Goal: Information Seeking & Learning: Learn about a topic

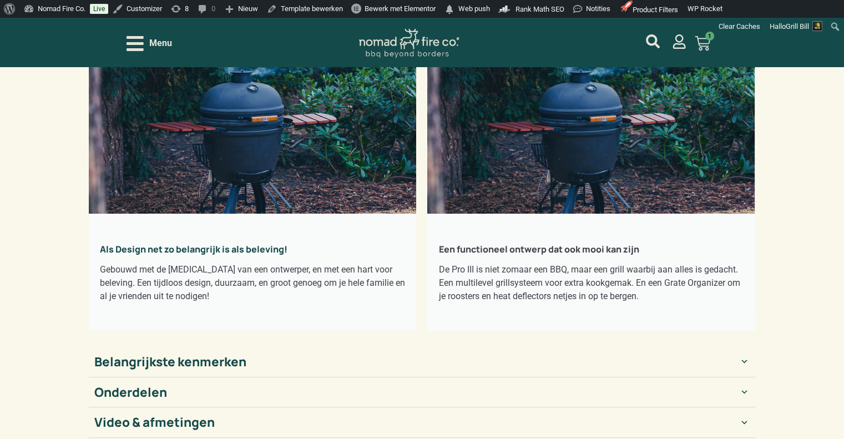
scroll to position [222, 0]
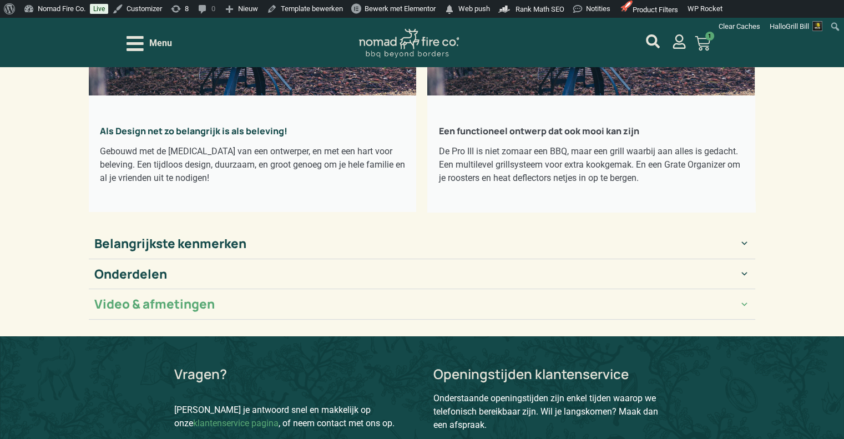
click at [740, 297] on summary "Video & afmetingen" at bounding box center [422, 304] width 667 height 31
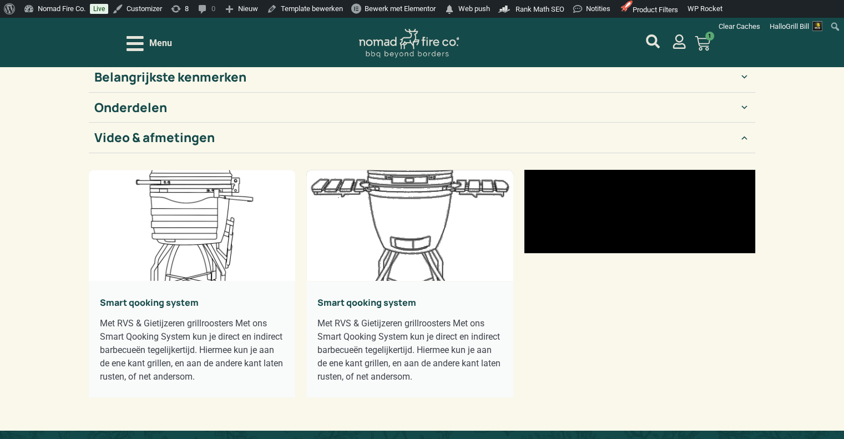
scroll to position [444, 0]
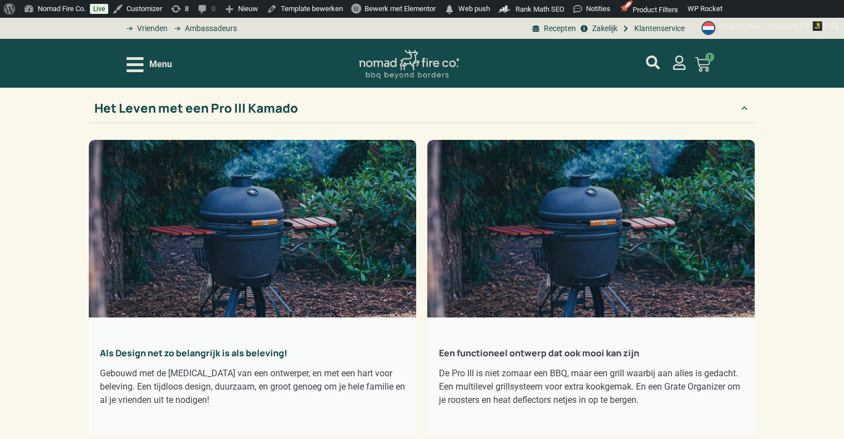
click at [212, 104] on div "Het Leven met een Pro III Kamado" at bounding box center [196, 108] width 204 height 19
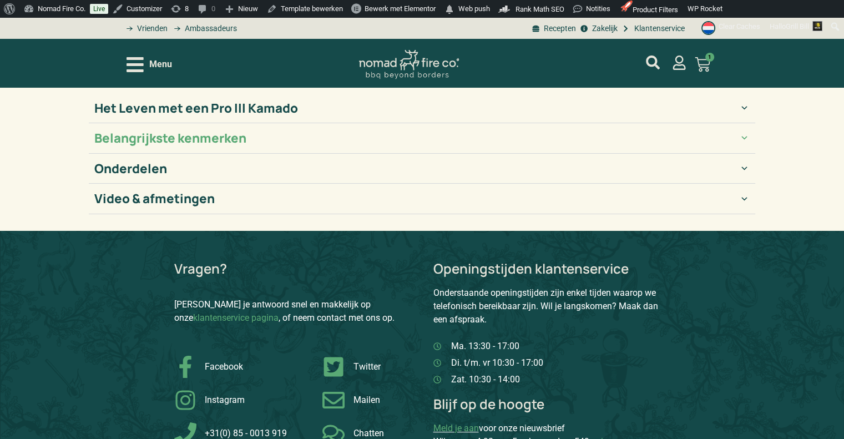
click at [206, 132] on div "Belangrijkste kenmerken" at bounding box center [170, 138] width 152 height 19
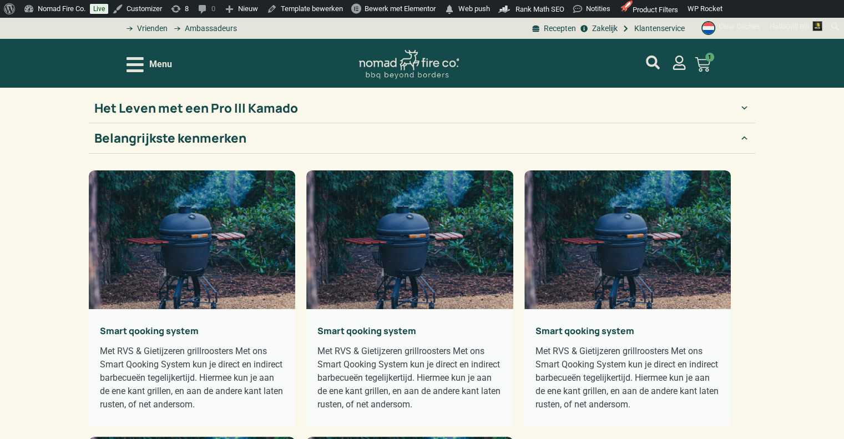
click at [209, 137] on div "Belangrijkste kenmerken" at bounding box center [170, 138] width 152 height 19
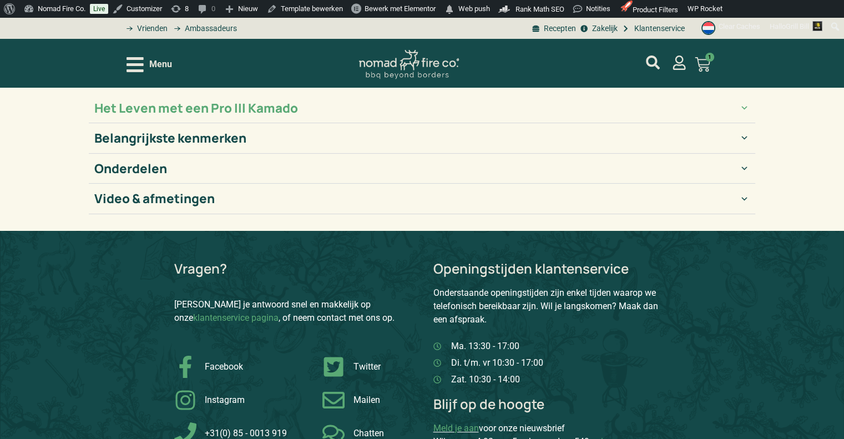
click at [226, 108] on div "Het Leven met een Pro III Kamado" at bounding box center [196, 108] width 204 height 19
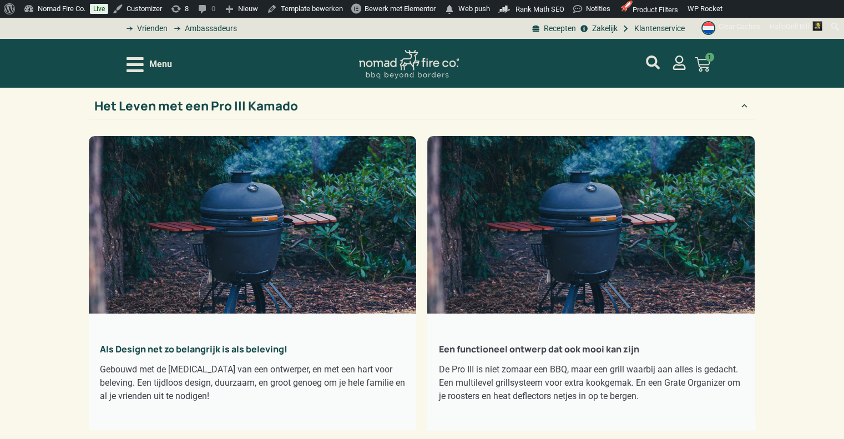
click at [420, 120] on summary "Het Leven met een Pro III Kamado" at bounding box center [422, 106] width 667 height 27
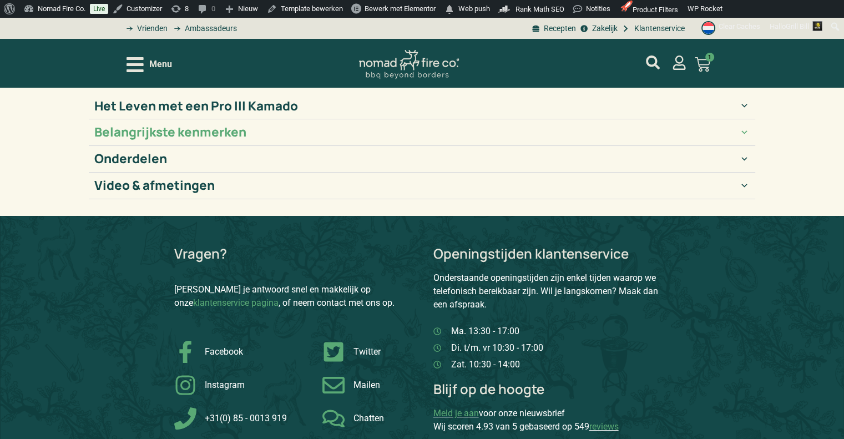
click at [421, 146] on summary "Belangrijkste kenmerken" at bounding box center [422, 132] width 667 height 27
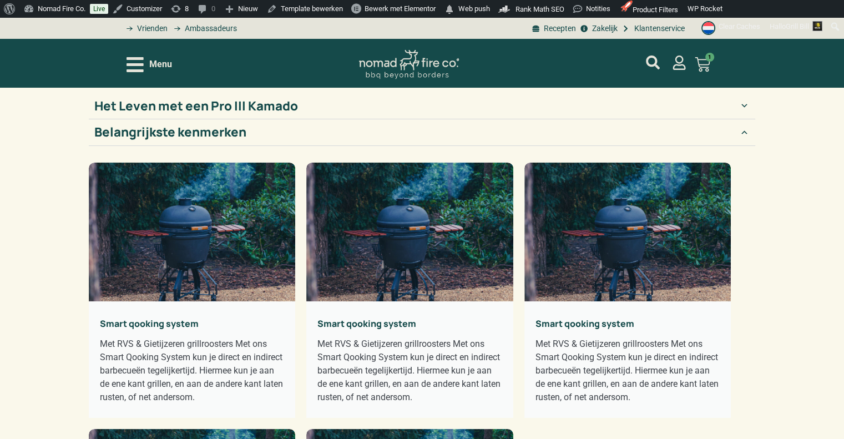
click at [421, 146] on summary "Belangrijkste kenmerken" at bounding box center [422, 132] width 667 height 27
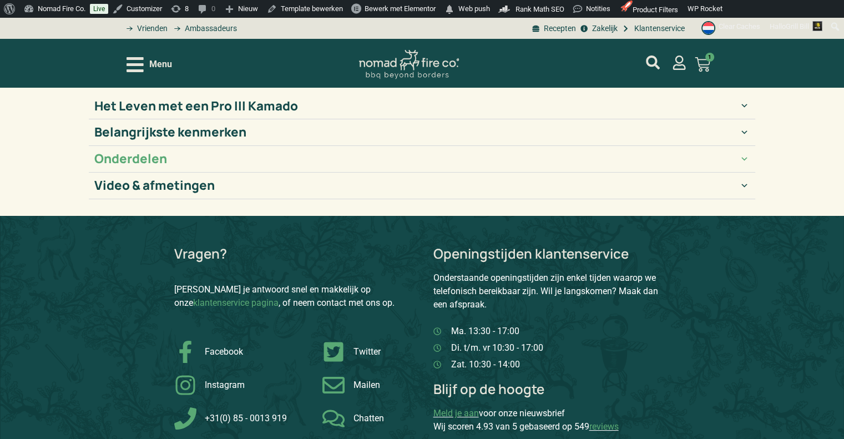
click at [405, 173] on summary "Onderdelen" at bounding box center [422, 159] width 667 height 27
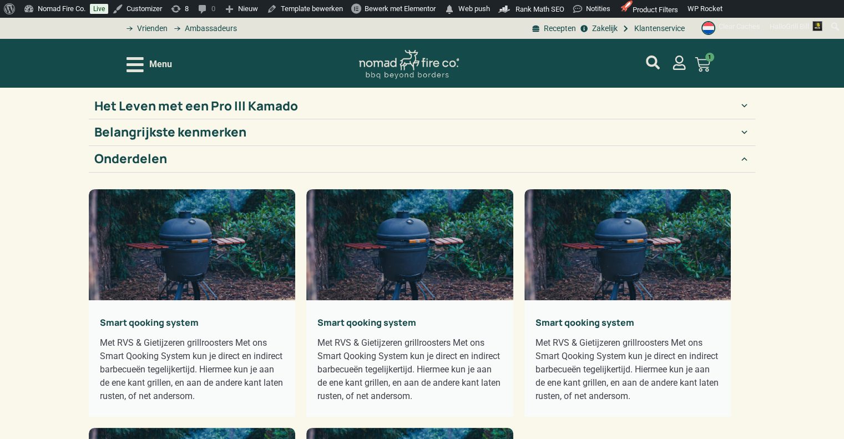
click at [406, 173] on summary "Onderdelen" at bounding box center [422, 159] width 667 height 27
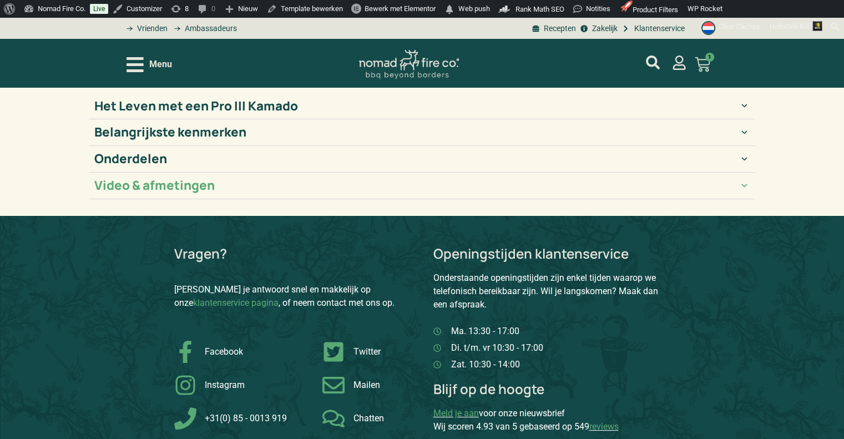
click at [386, 198] on summary "Video & afmetingen" at bounding box center [422, 186] width 667 height 27
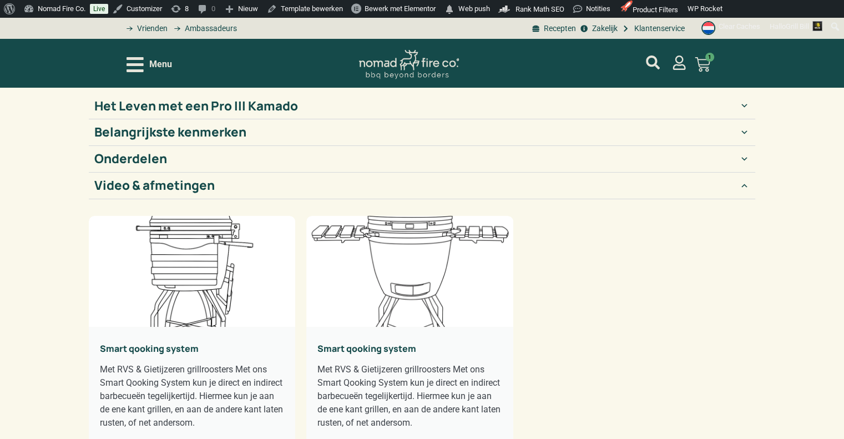
click at [196, 193] on h2 "Video & afmetingen" at bounding box center [154, 185] width 120 height 15
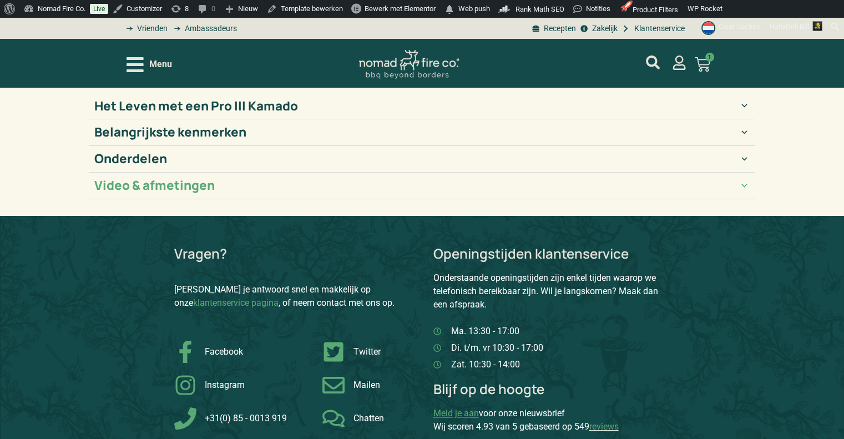
click at [184, 193] on h2 "Video & afmetingen" at bounding box center [154, 185] width 120 height 15
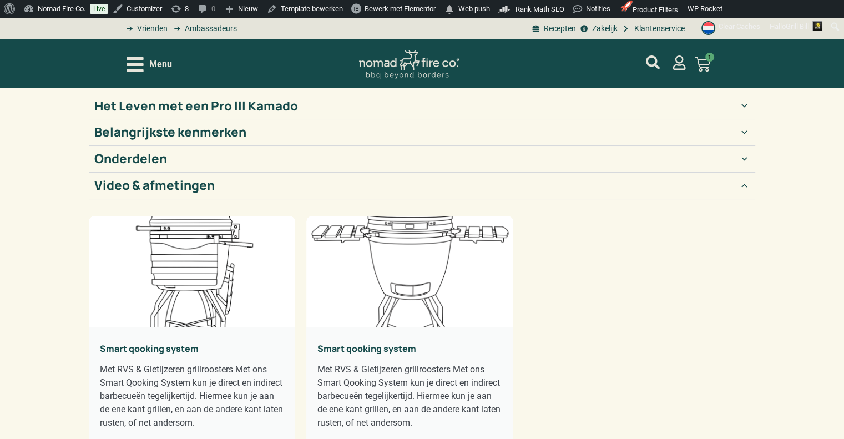
click at [184, 193] on h2 "Video & afmetingen" at bounding box center [154, 185] width 120 height 15
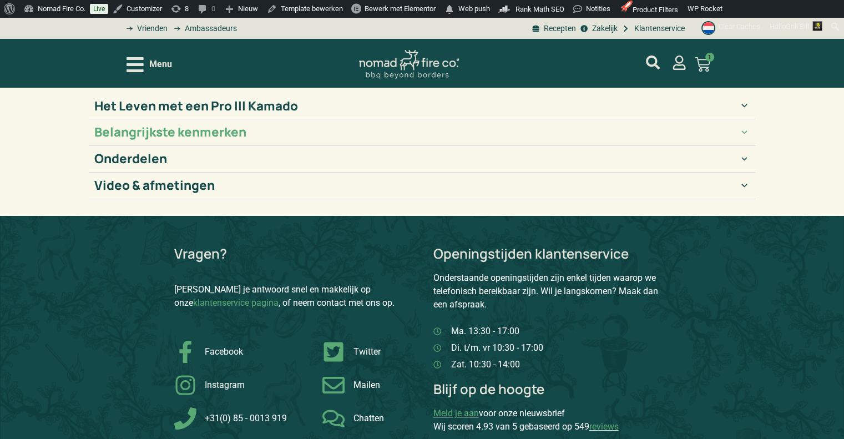
click at [200, 140] on h2 "Belangrijkste kenmerken" at bounding box center [170, 132] width 152 height 15
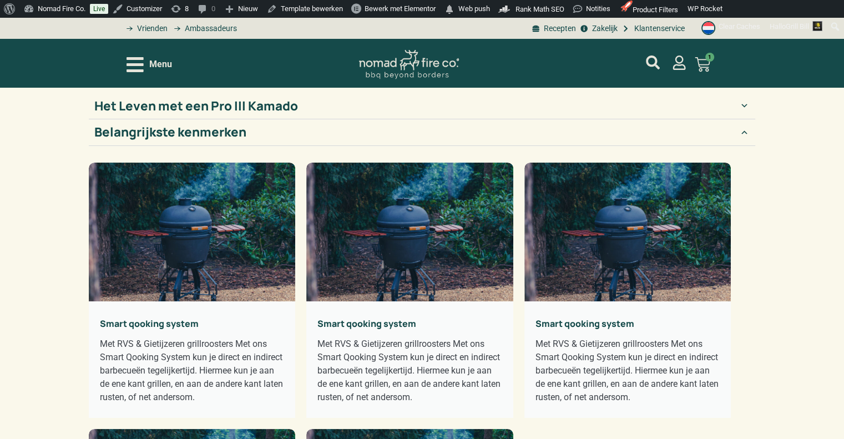
click at [203, 140] on h2 "Belangrijkste kenmerken" at bounding box center [170, 132] width 152 height 15
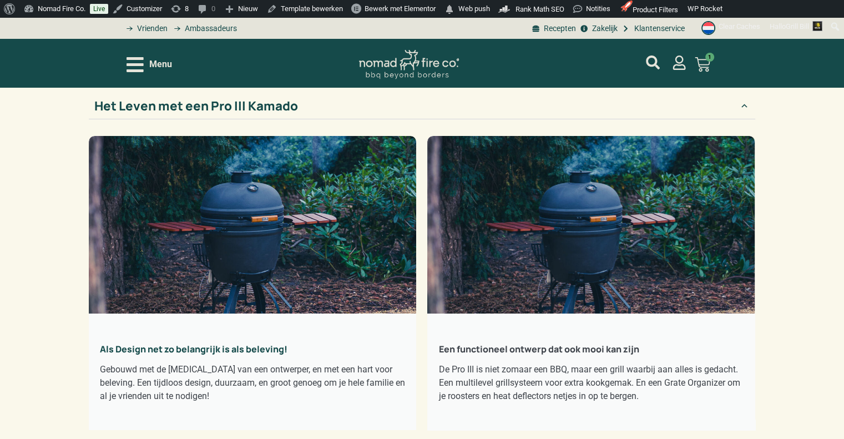
click at [370, 120] on summary "Het Leven met een Pro III Kamado" at bounding box center [422, 106] width 667 height 27
